Goal: Find specific page/section: Find specific page/section

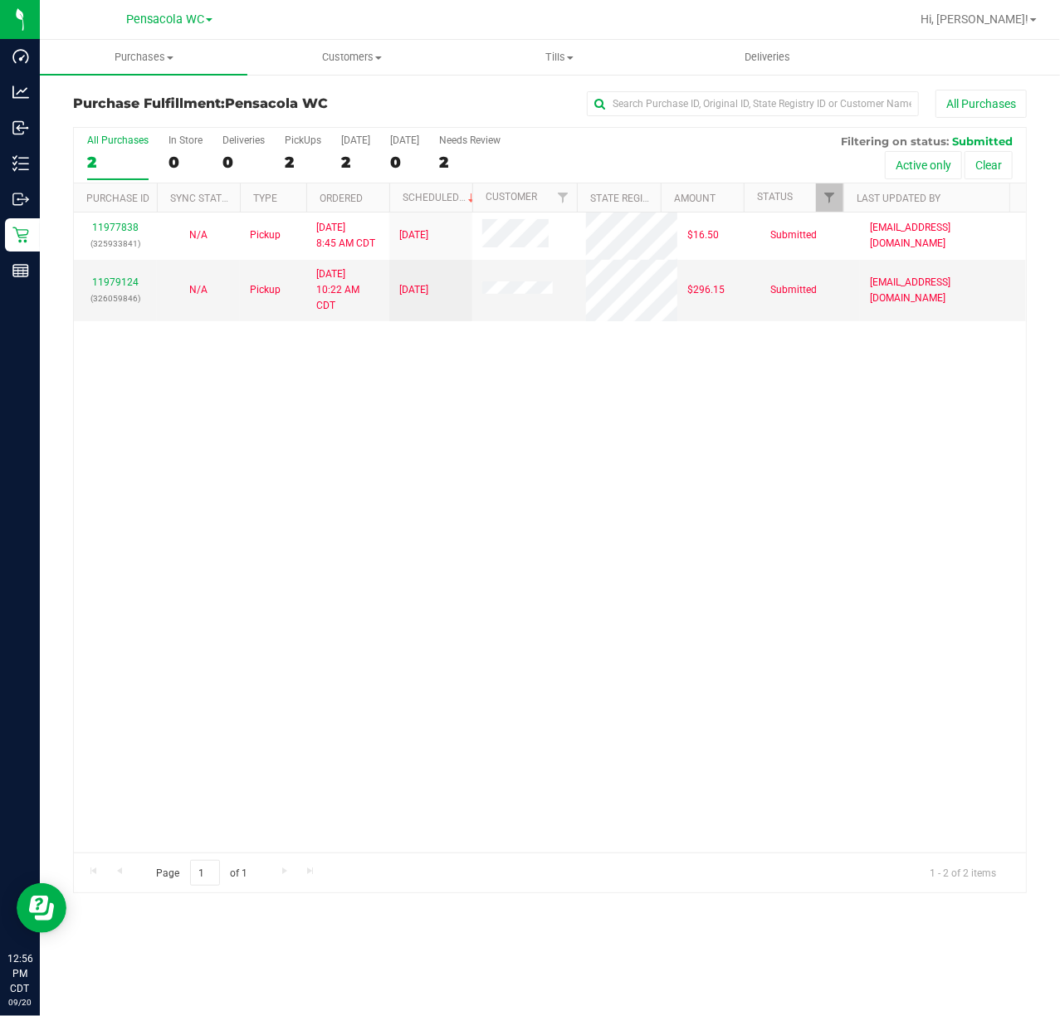
click at [21, 164] on line at bounding box center [23, 164] width 9 height 0
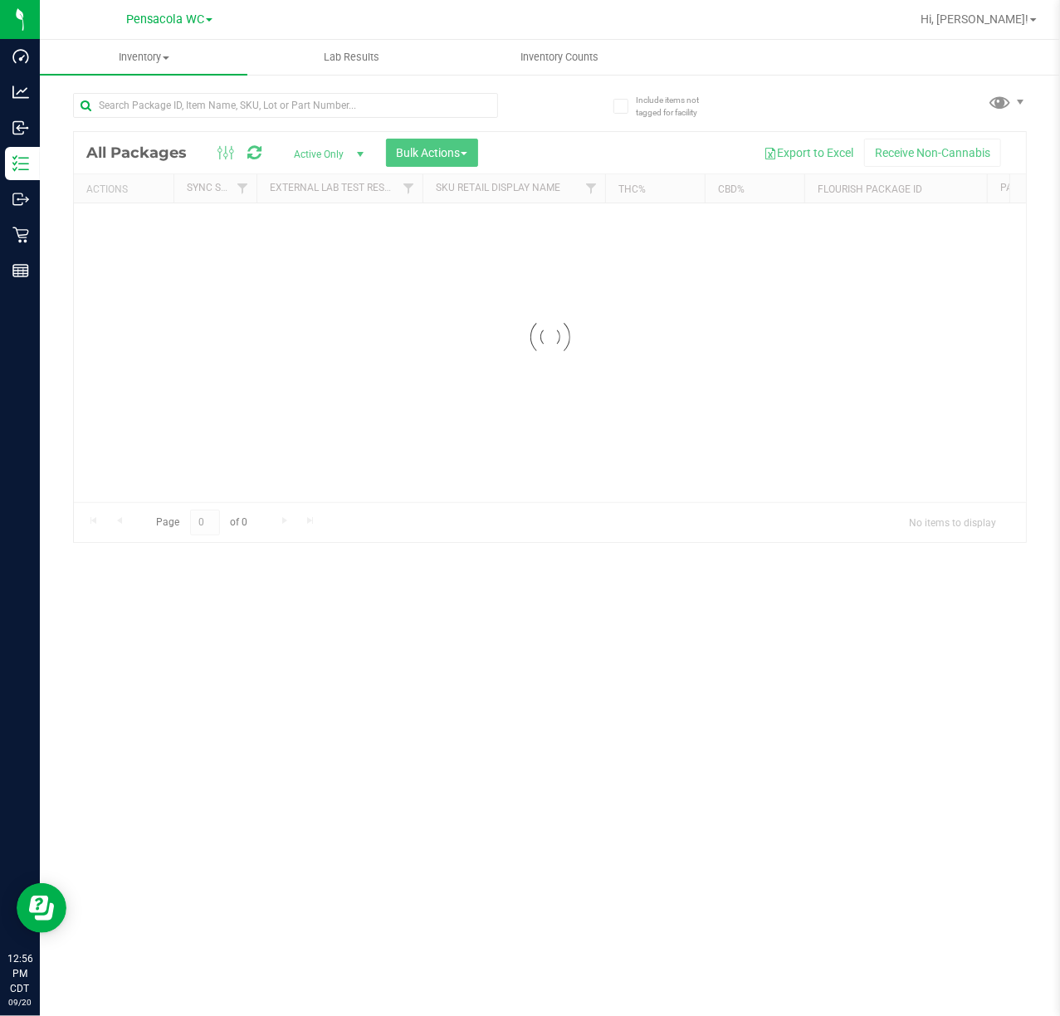
click at [463, 465] on div at bounding box center [550, 337] width 952 height 410
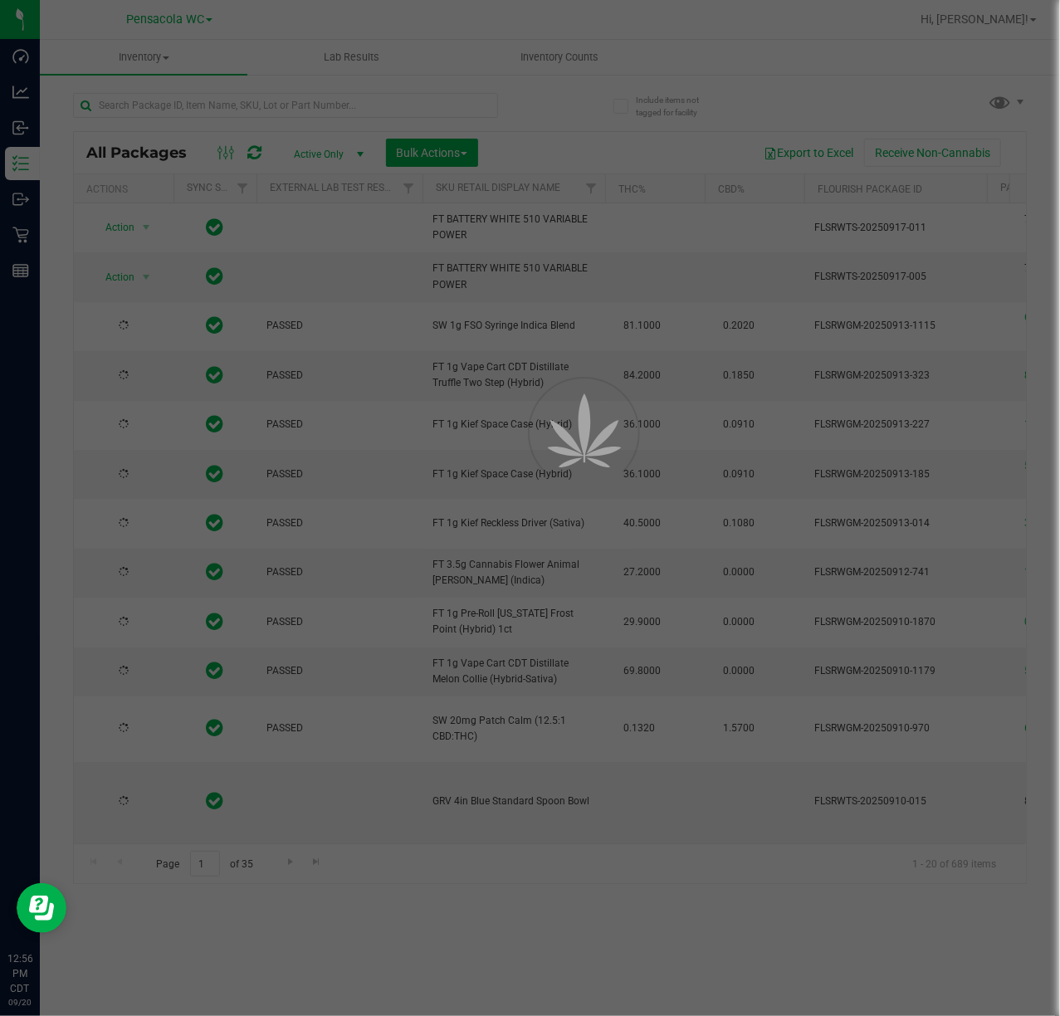
click at [296, 114] on div at bounding box center [530, 508] width 1060 height 1016
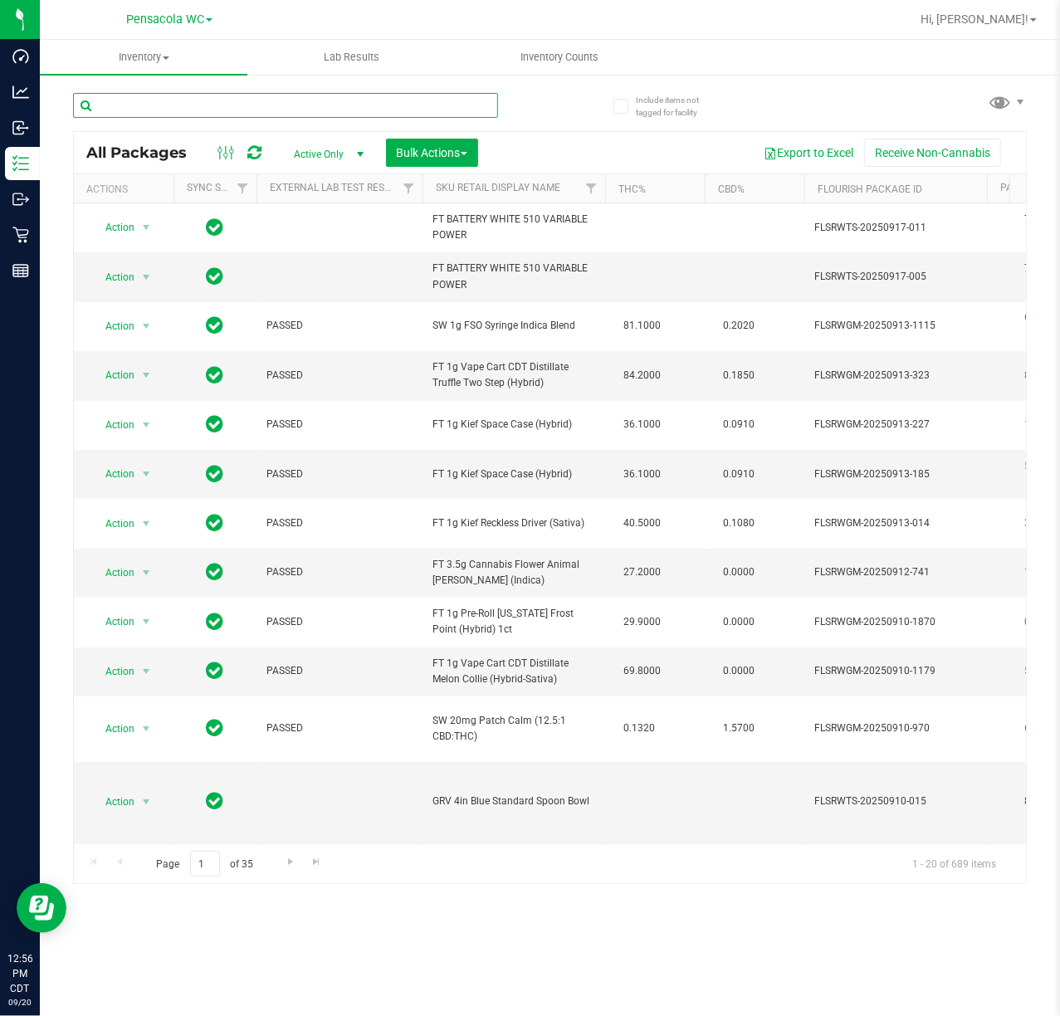
click at [196, 105] on input "text" at bounding box center [285, 105] width 425 height 25
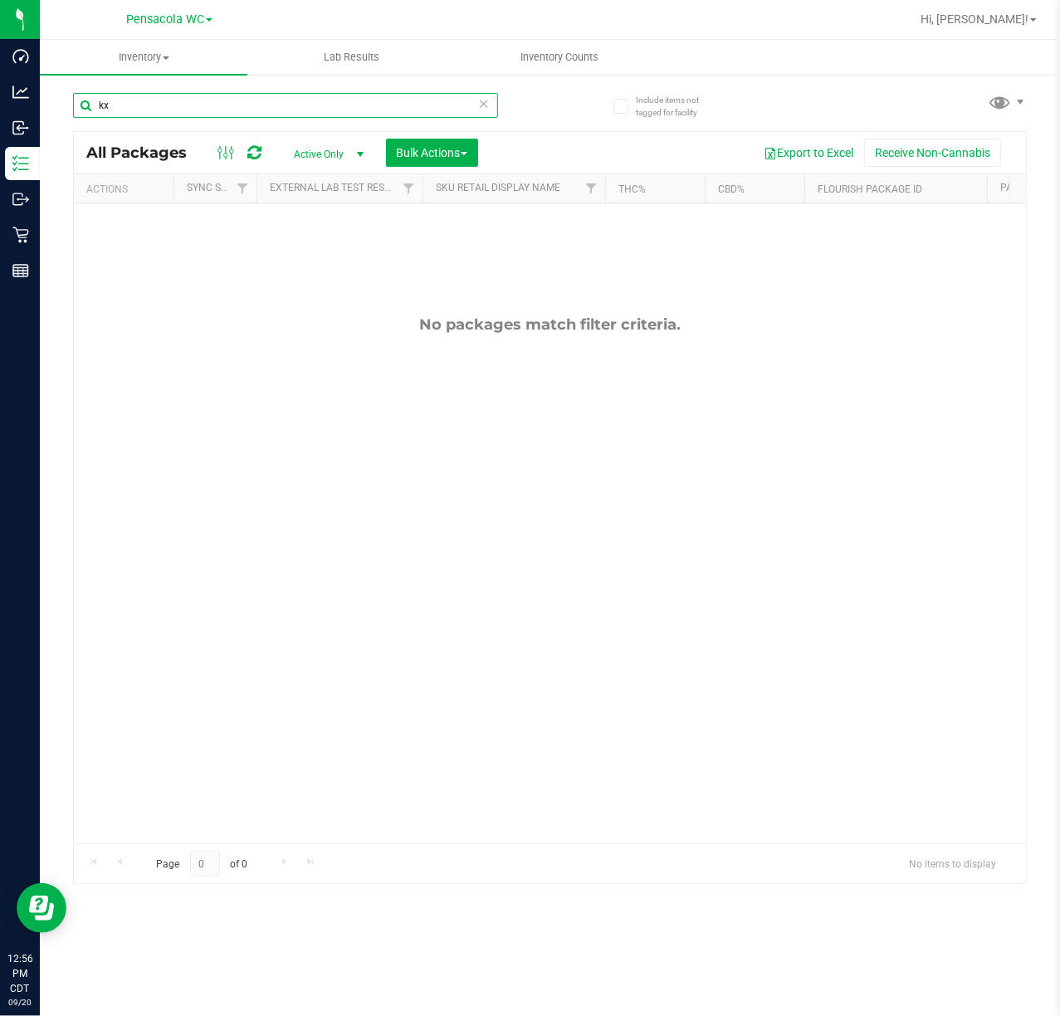
type input "k"
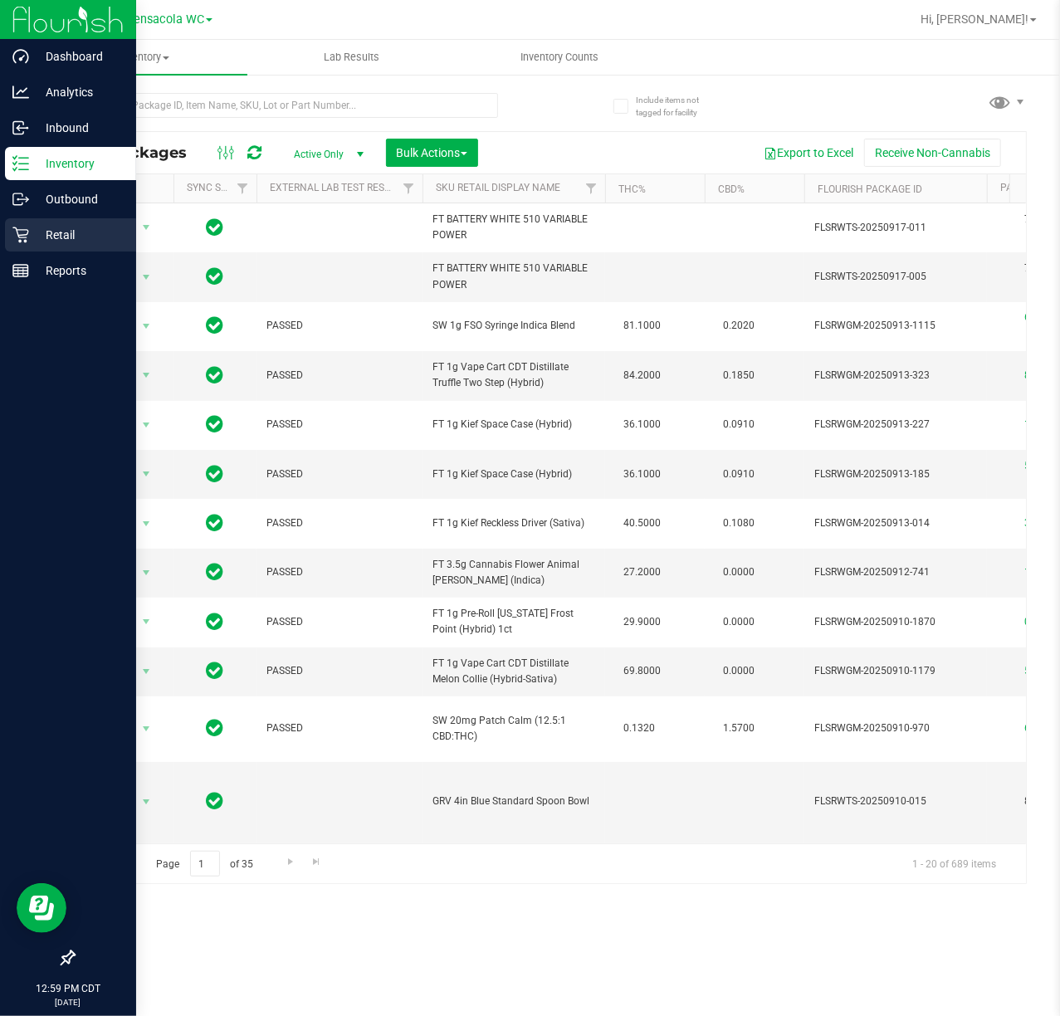
click at [21, 234] on icon at bounding box center [20, 236] width 16 height 16
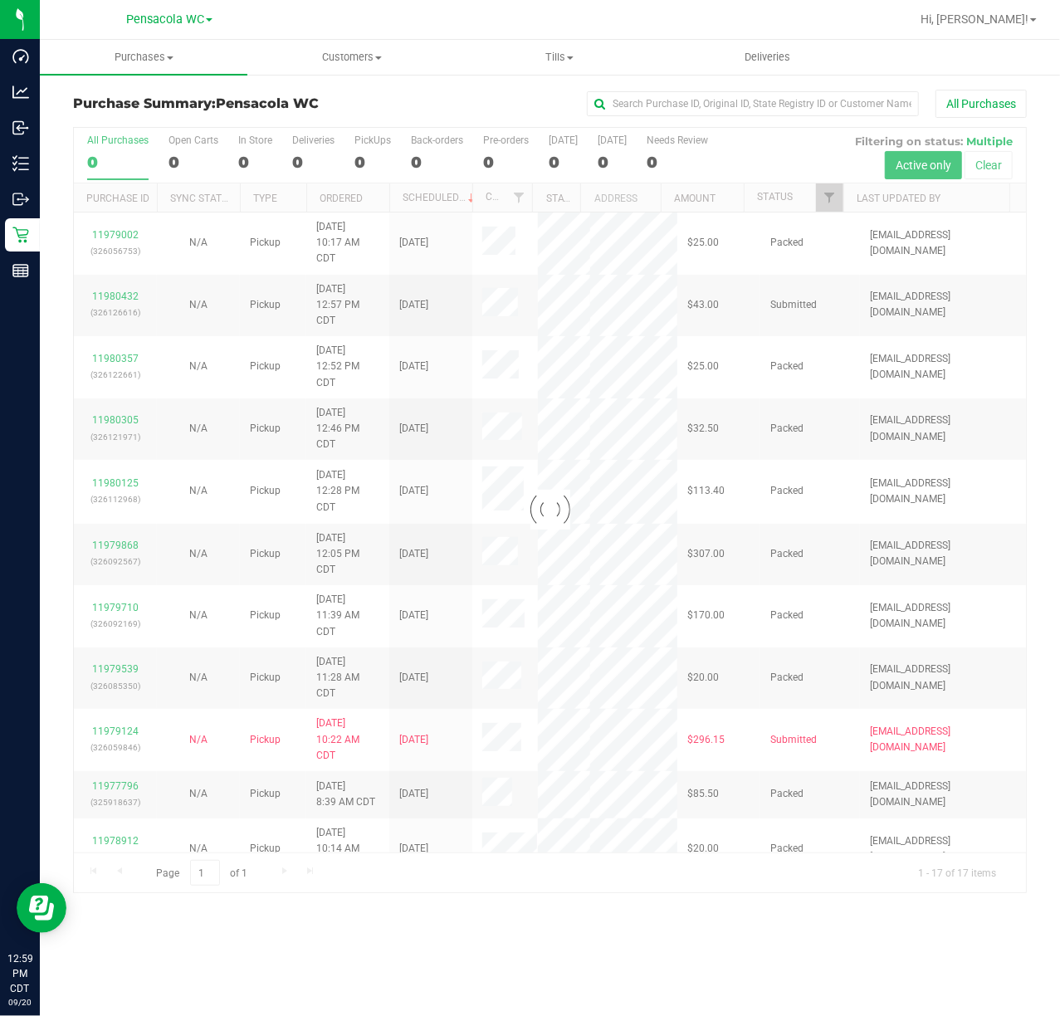
click at [827, 204] on div at bounding box center [550, 510] width 952 height 765
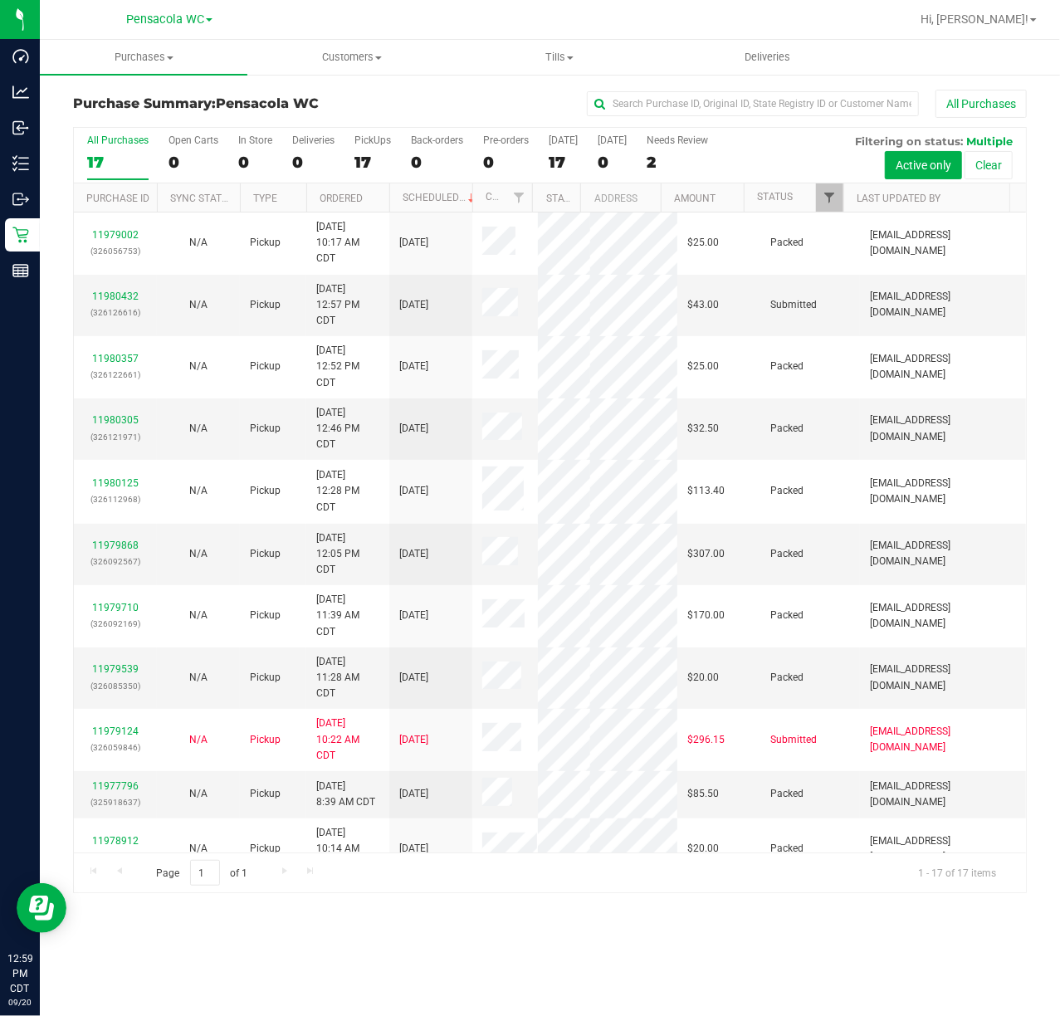
click at [831, 199] on span "Filter" at bounding box center [829, 197] width 13 height 13
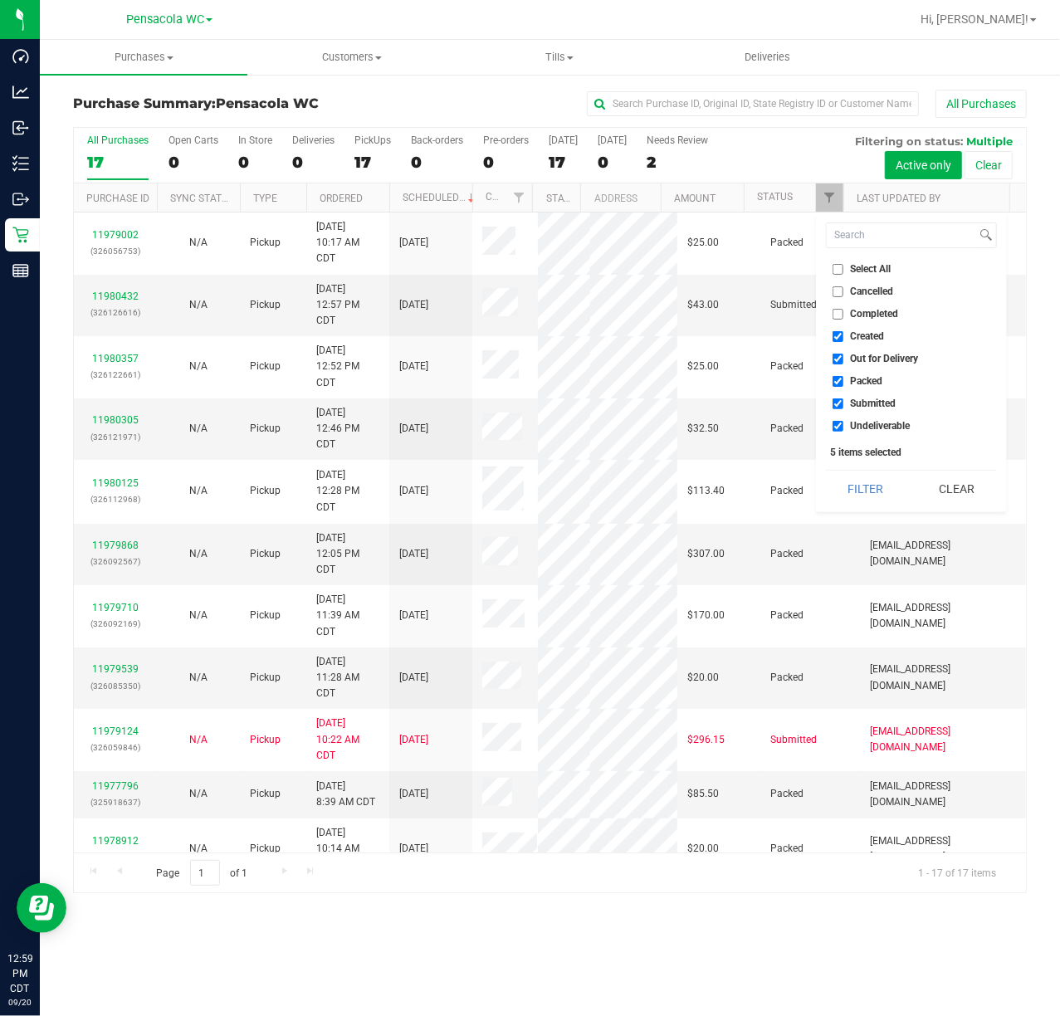
click at [862, 269] on span "Select All" at bounding box center [871, 269] width 41 height 10
click at [844, 269] on input "Select All" at bounding box center [838, 269] width 11 height 11
checkbox input "true"
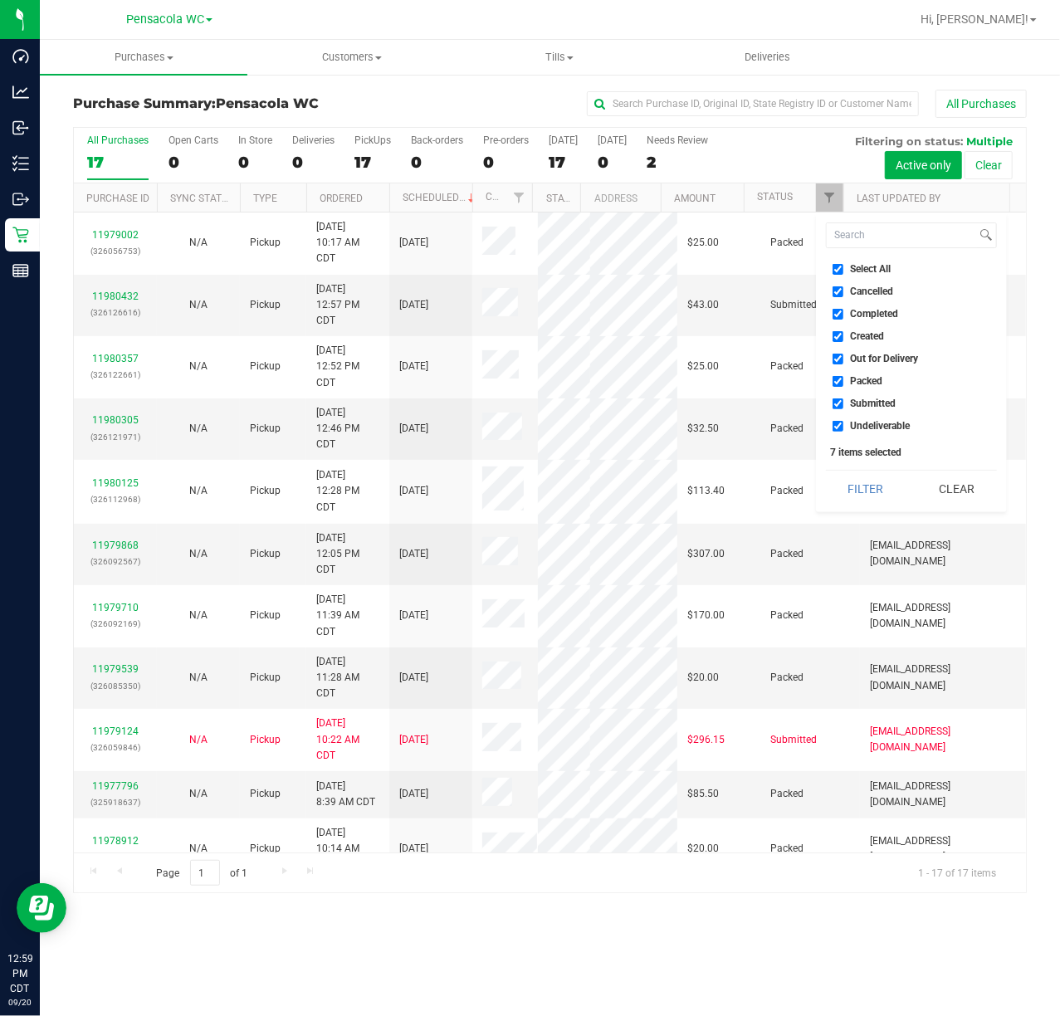
click at [877, 273] on span "Select All" at bounding box center [871, 269] width 41 height 10
click at [844, 273] on input "Select All" at bounding box center [838, 269] width 11 height 11
checkbox input "false"
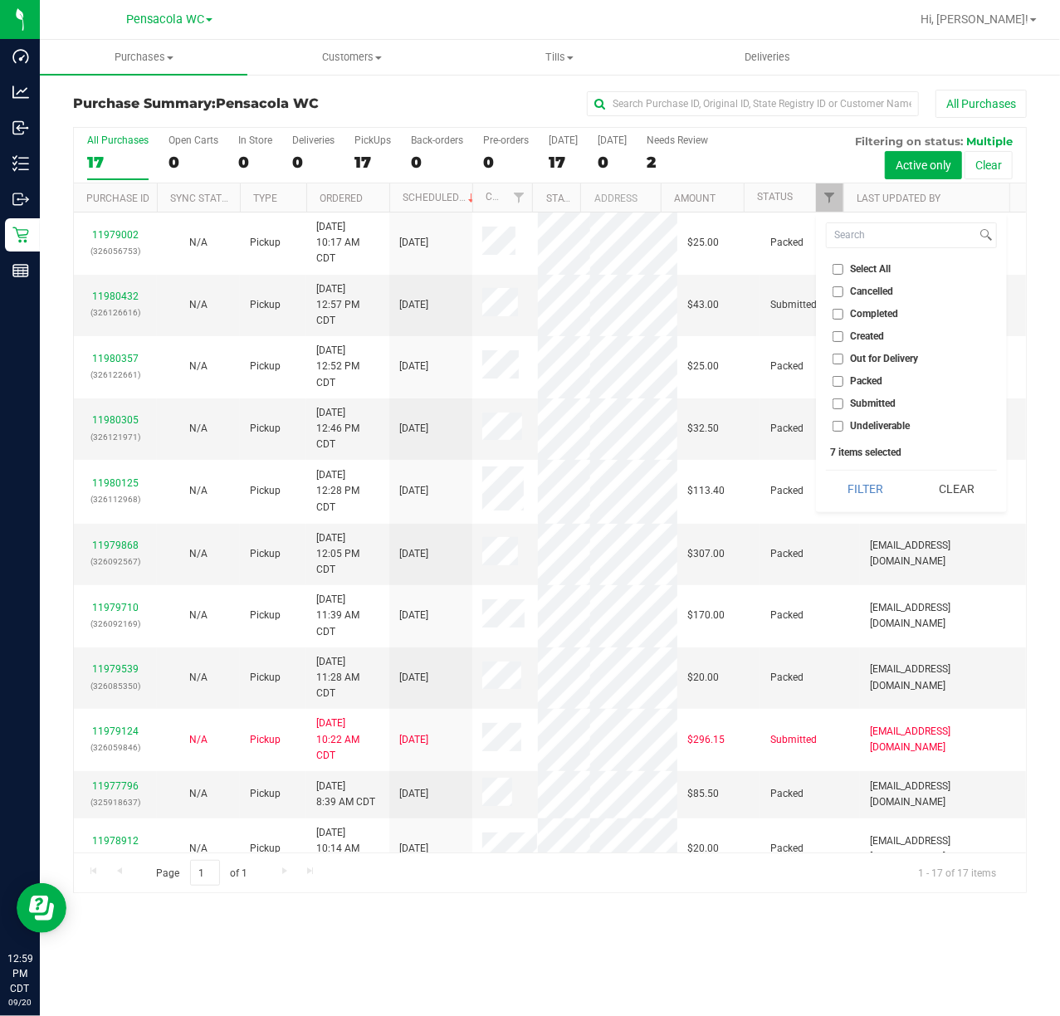
checkbox input "false"
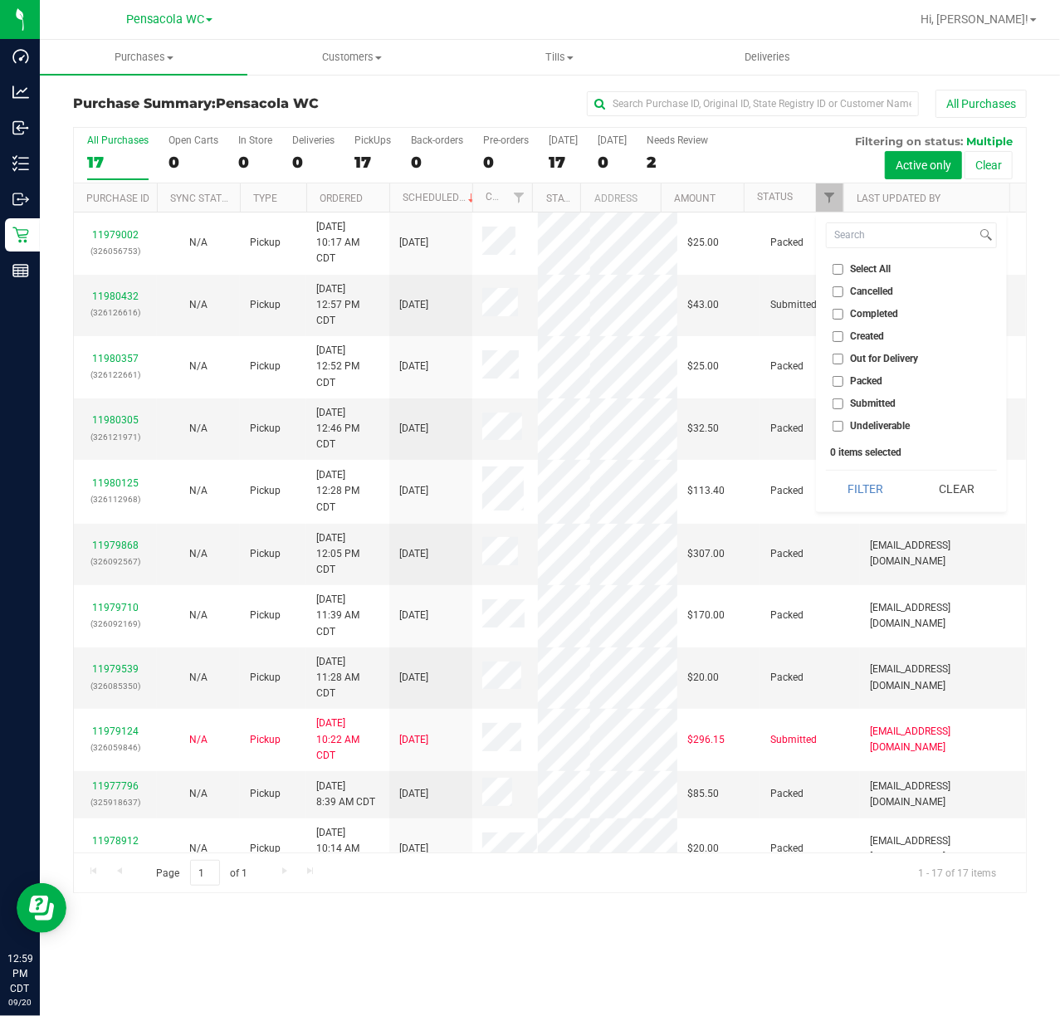
click at [879, 409] on span "Submitted" at bounding box center [874, 404] width 46 height 10
click at [844, 409] on input "Submitted" at bounding box center [838, 404] width 11 height 11
checkbox input "true"
click at [879, 492] on button "Filter" at bounding box center [866, 489] width 80 height 37
